Goal: Find specific page/section

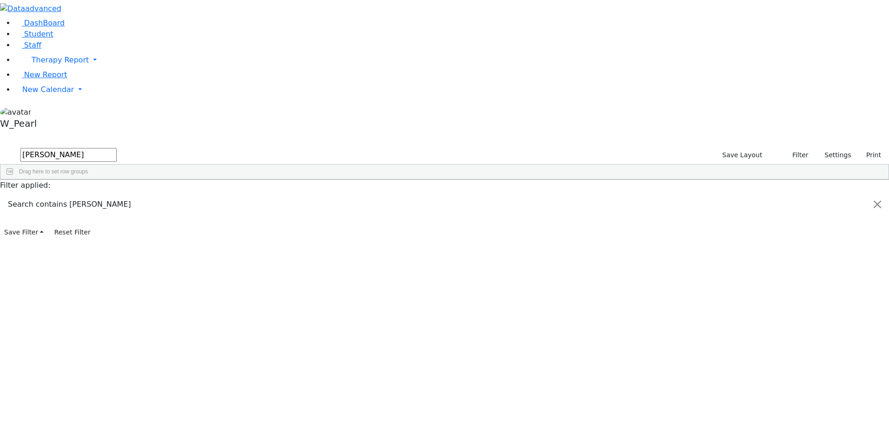
click at [117, 148] on input "Hersh" at bounding box center [68, 155] width 96 height 14
type input "Teit"
click at [25, 38] on span "Student" at bounding box center [38, 34] width 29 height 9
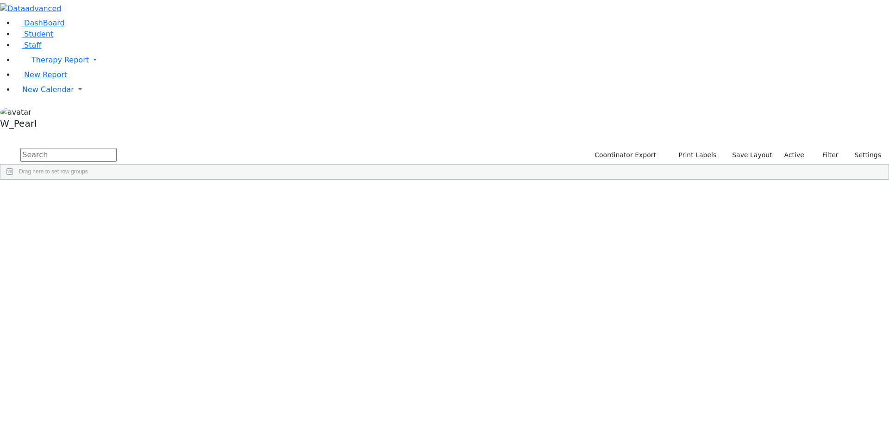
drag, startPoint x: 0, startPoint y: 0, endPoint x: 202, endPoint y: 35, distance: 204.7
click at [117, 148] on input "text" at bounding box center [68, 155] width 96 height 14
type input "Mich"
drag, startPoint x: 199, startPoint y: 289, endPoint x: 199, endPoint y: 283, distance: 6.0
click at [118, 402] on div "[PERSON_NAME]" at bounding box center [89, 408] width 58 height 13
